Goal: Find specific page/section: Find specific page/section

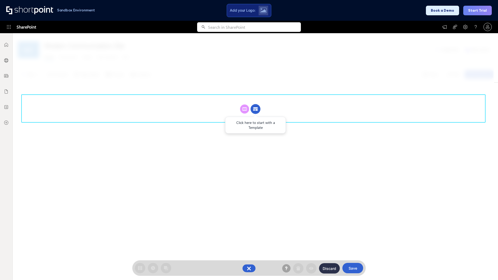
click at [256, 104] on circle at bounding box center [256, 109] width 10 height 10
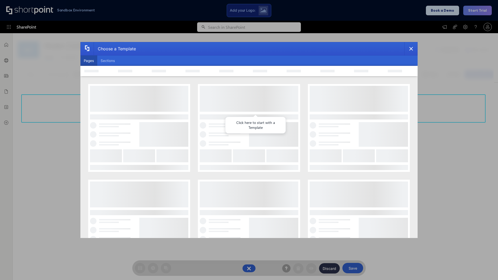
scroll to position [71, 0]
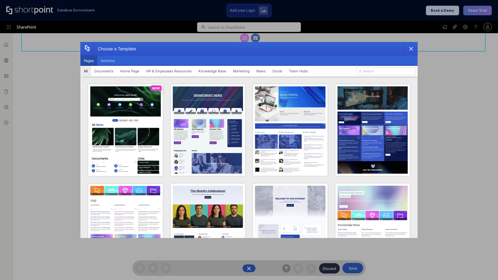
click at [89, 61] on button "Pages" at bounding box center [88, 61] width 17 height 10
type input "Intranet Layout 3"
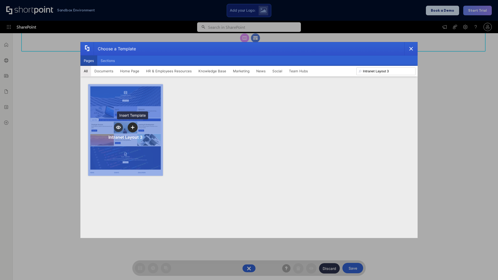
click at [133, 127] on icon "template selector" at bounding box center [133, 128] width 4 height 4
